Goal: Navigation & Orientation: Find specific page/section

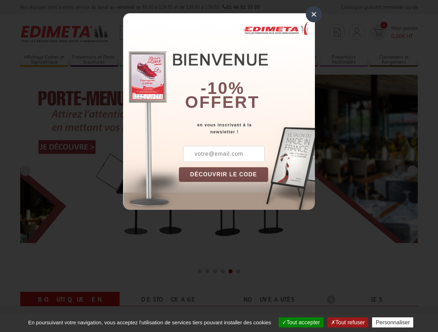
click at [298, 322] on button "Tout accepter" at bounding box center [301, 322] width 45 height 10
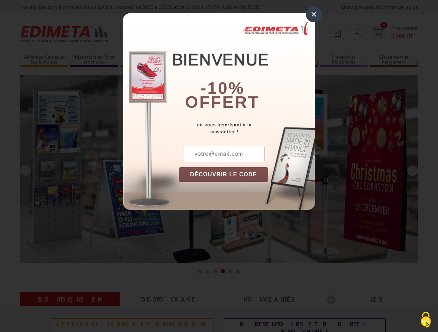
click at [314, 14] on div "×" at bounding box center [314, 14] width 16 height 16
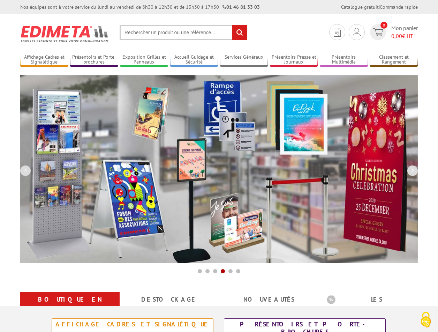
click at [0, 0] on div "Nos équipes sont à votre service du [DATE] au [DATE] de 8h30 à 12h30 et de 13h3…" at bounding box center [219, 7] width 438 height 14
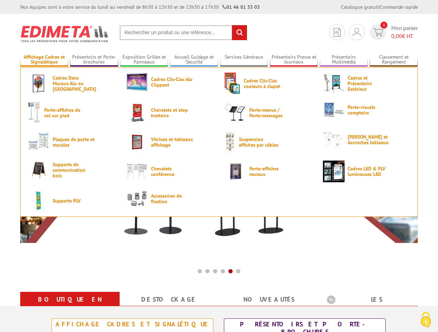
click at [44, 60] on link "Affichage Cadres et Signalétique" at bounding box center [44, 60] width 48 height 12
